Goal: Understand process/instructions

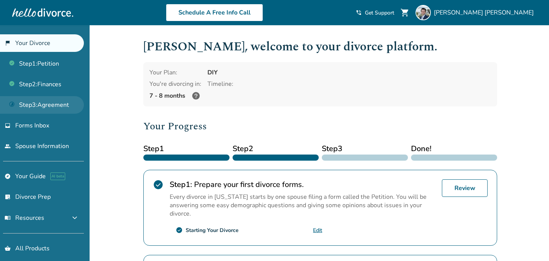
click at [52, 107] on link "Step 3 : Agreement" at bounding box center [42, 105] width 84 height 18
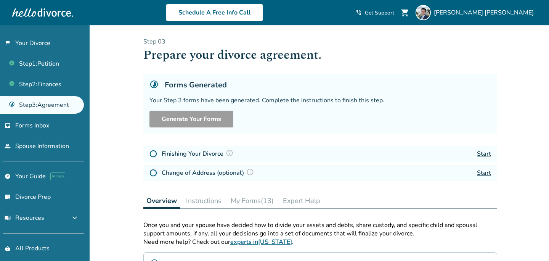
scroll to position [107, 0]
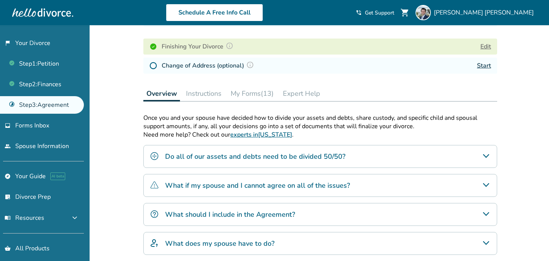
click at [206, 90] on button "Instructions" at bounding box center [204, 93] width 42 height 15
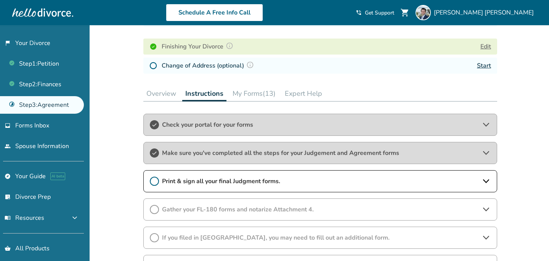
click at [208, 177] on span "Print & sign all your final Judgment forms." at bounding box center [320, 181] width 317 height 8
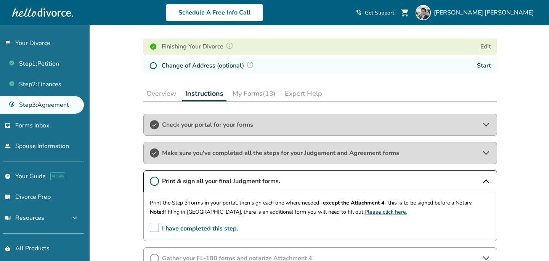
scroll to position [160, 0]
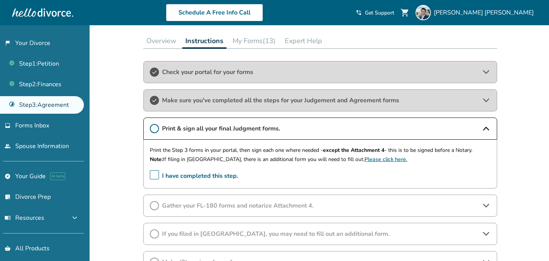
click at [156, 174] on span "I have completed this step." at bounding box center [194, 176] width 89 height 12
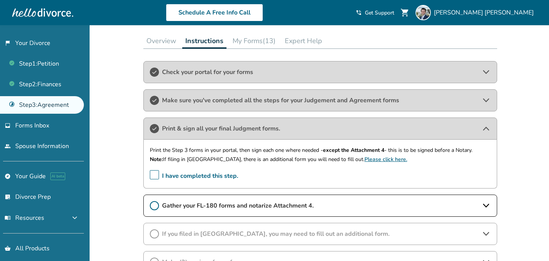
click at [190, 205] on span "Gather your FL-180 forms and notarize Attachment 4." at bounding box center [320, 205] width 317 height 8
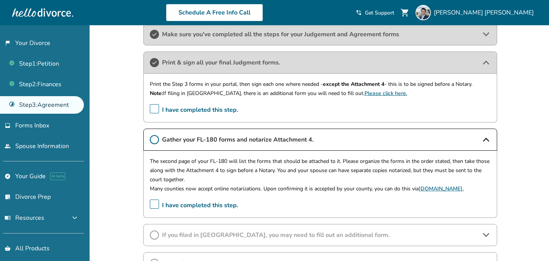
scroll to position [232, 0]
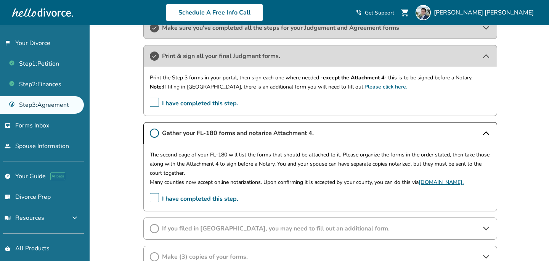
click at [152, 196] on span "I have completed this step." at bounding box center [194, 199] width 89 height 12
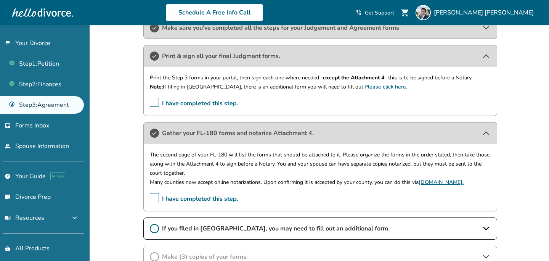
click at [150, 227] on circle at bounding box center [154, 228] width 8 height 8
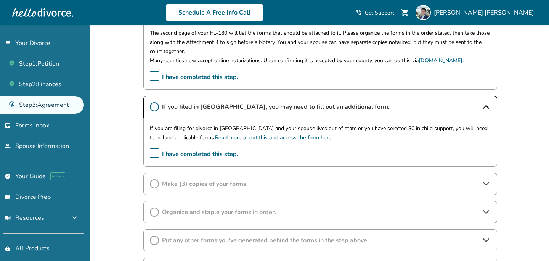
scroll to position [356, 0]
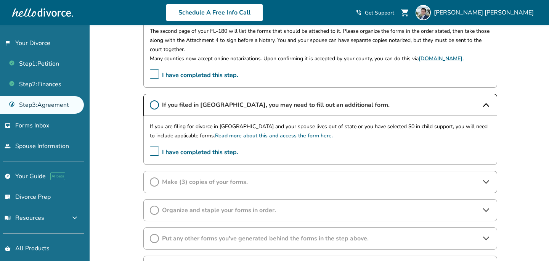
click at [153, 154] on span "I have completed this step." at bounding box center [194, 153] width 89 height 12
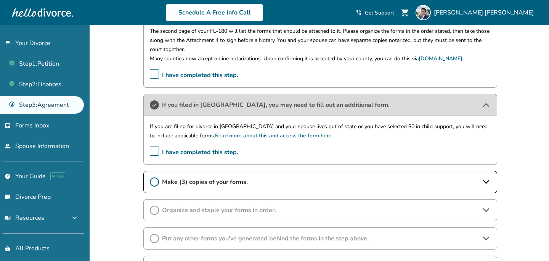
click at [193, 185] on span "Make (3) copies of your forms." at bounding box center [320, 182] width 317 height 8
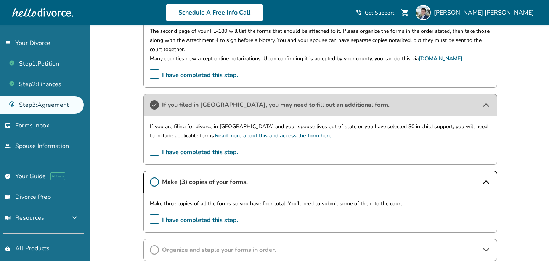
click at [154, 221] on span "I have completed this step." at bounding box center [194, 220] width 89 height 12
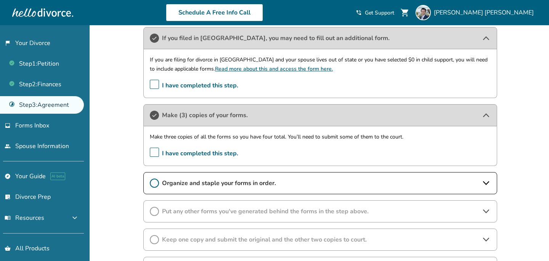
scroll to position [427, 0]
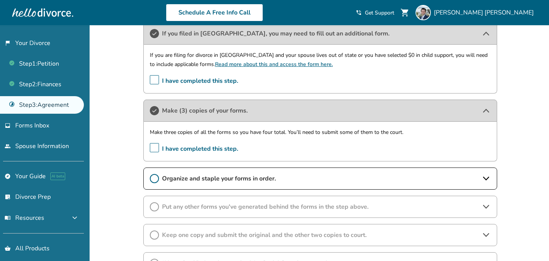
click at [196, 182] on span "Organize and staple your forms in order." at bounding box center [320, 178] width 317 height 8
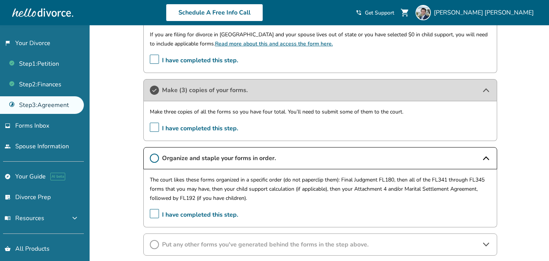
scroll to position [448, 0]
click at [154, 157] on icon at bounding box center [154, 157] width 9 height 9
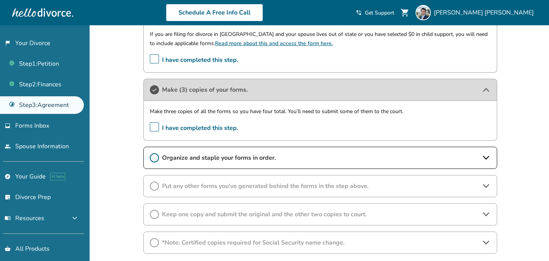
click at [155, 157] on icon at bounding box center [154, 157] width 9 height 9
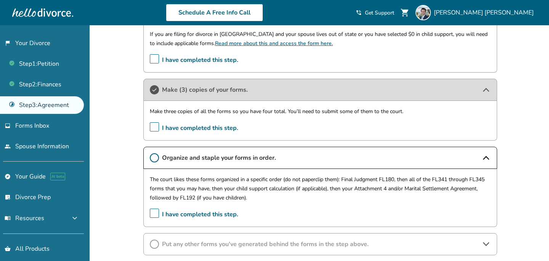
click at [155, 213] on span "I have completed this step." at bounding box center [194, 214] width 89 height 12
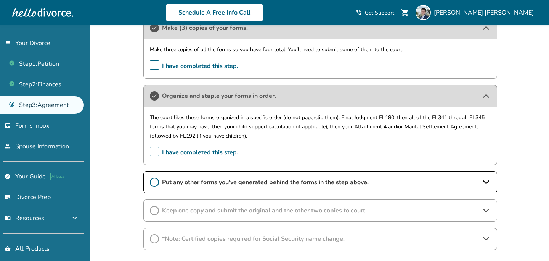
scroll to position [513, 0]
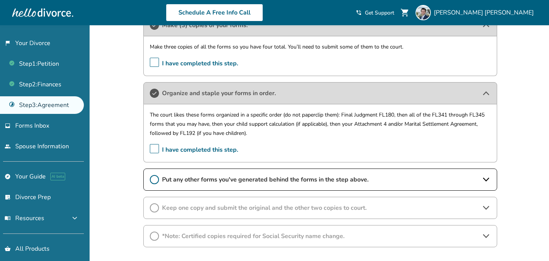
click at [230, 182] on span "Put any other forms you've generated behind the forms in the step above." at bounding box center [320, 179] width 317 height 8
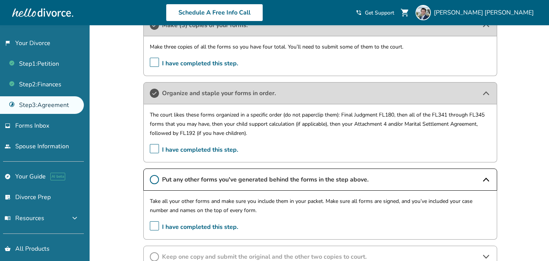
click at [153, 229] on span "I have completed this step." at bounding box center [194, 227] width 89 height 12
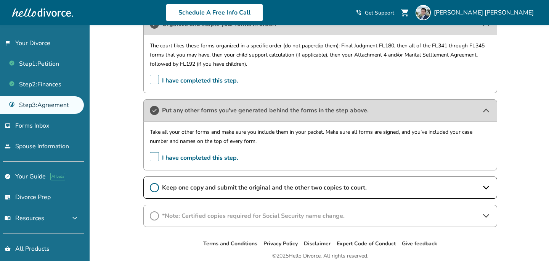
scroll to position [603, 0]
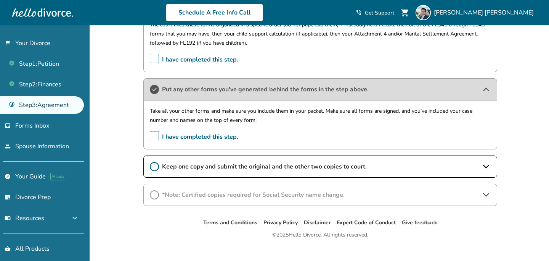
click at [214, 167] on span "Keep one copy and submit the original and the other two copies to court." at bounding box center [320, 166] width 317 height 8
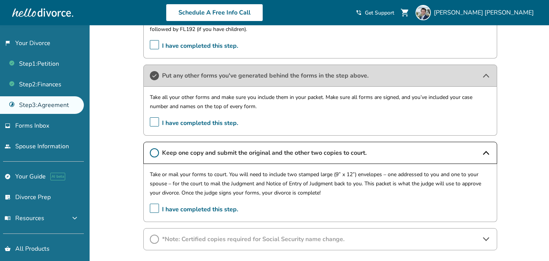
scroll to position [614, 0]
